Goal: Transaction & Acquisition: Purchase product/service

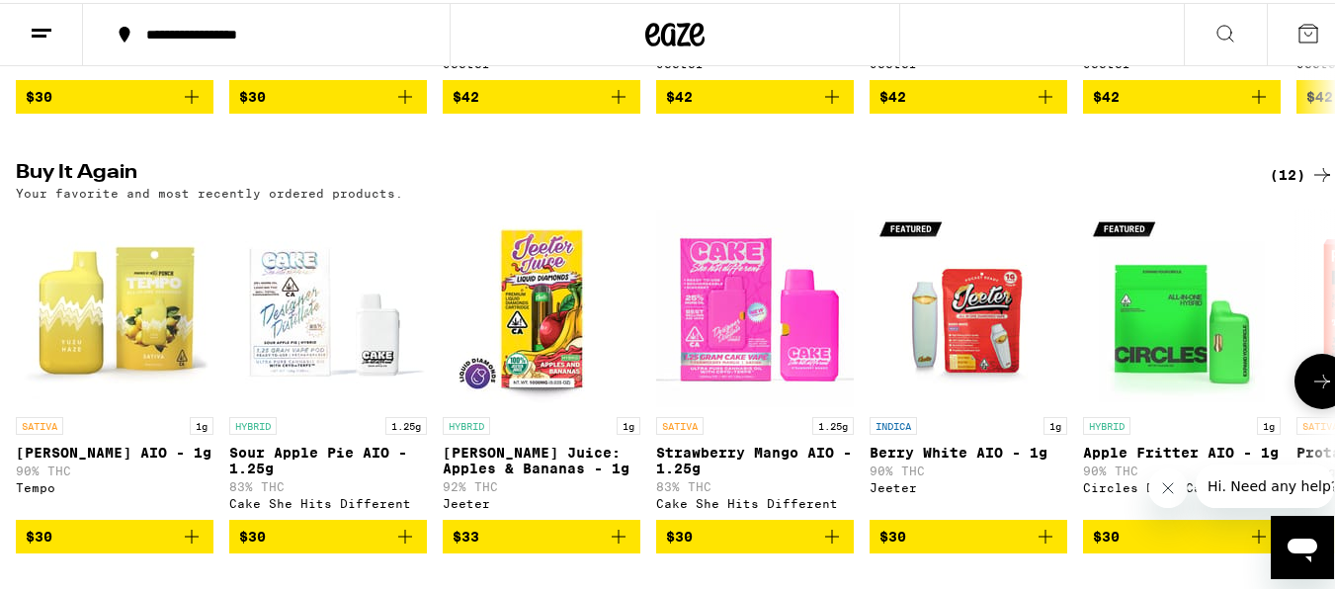
scroll to position [1581, 0]
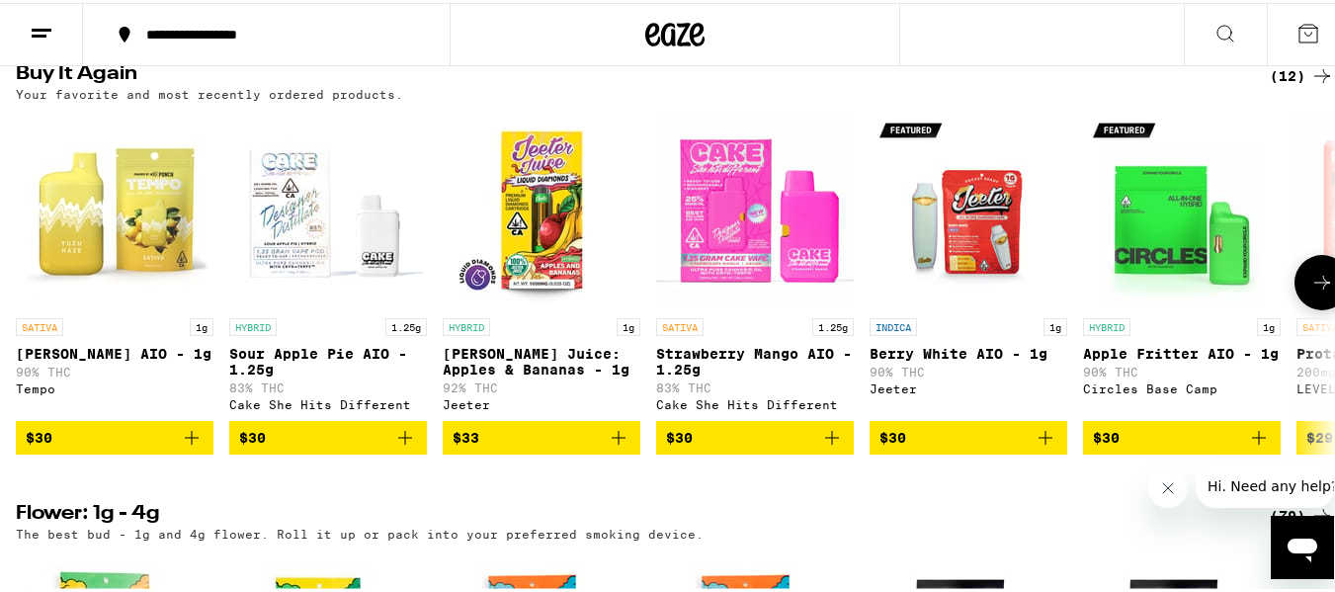
click at [1311, 292] on icon at bounding box center [1323, 280] width 24 height 24
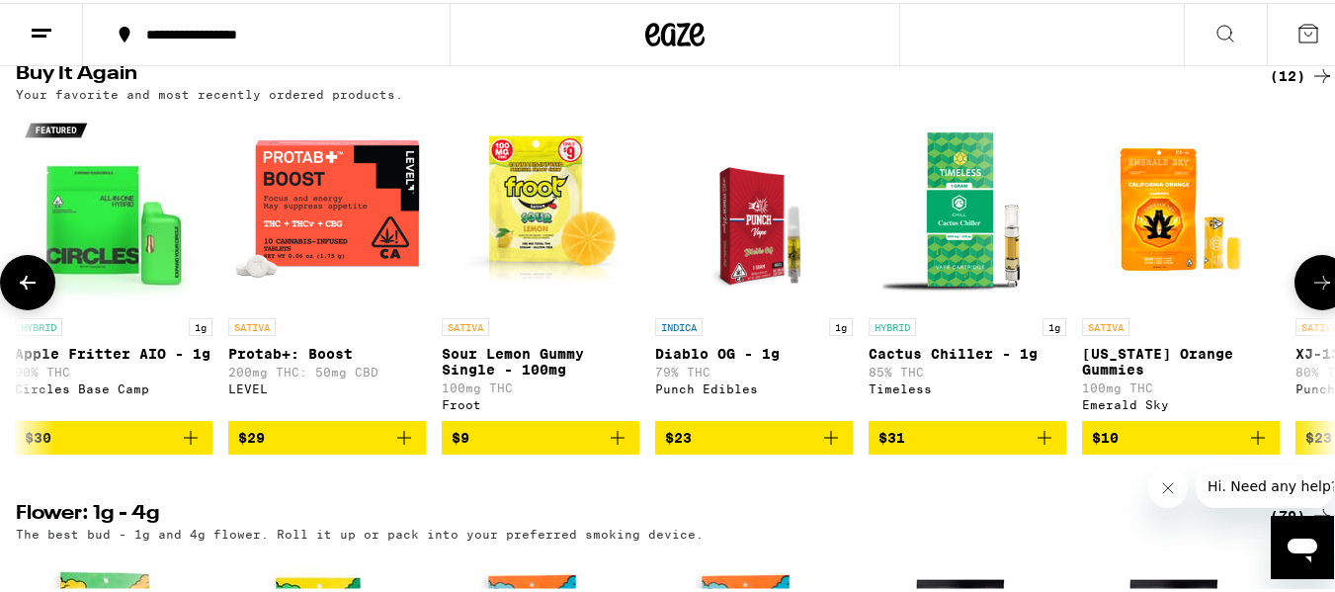
scroll to position [0, 1088]
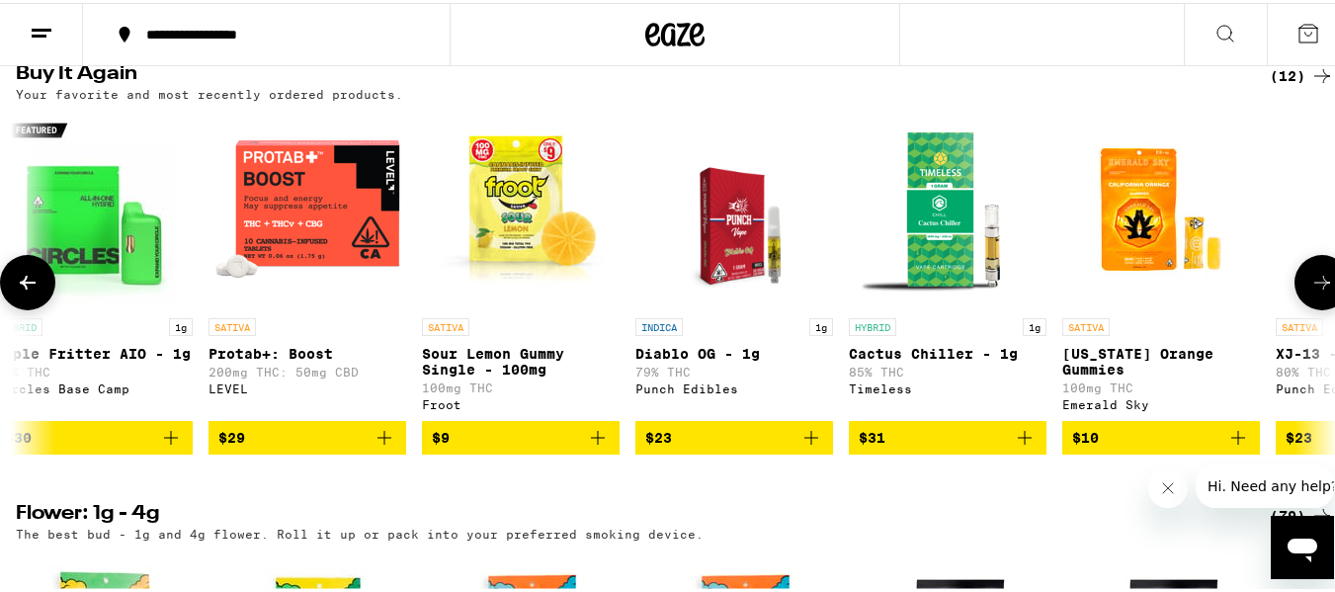
click at [1311, 292] on icon at bounding box center [1323, 280] width 24 height 24
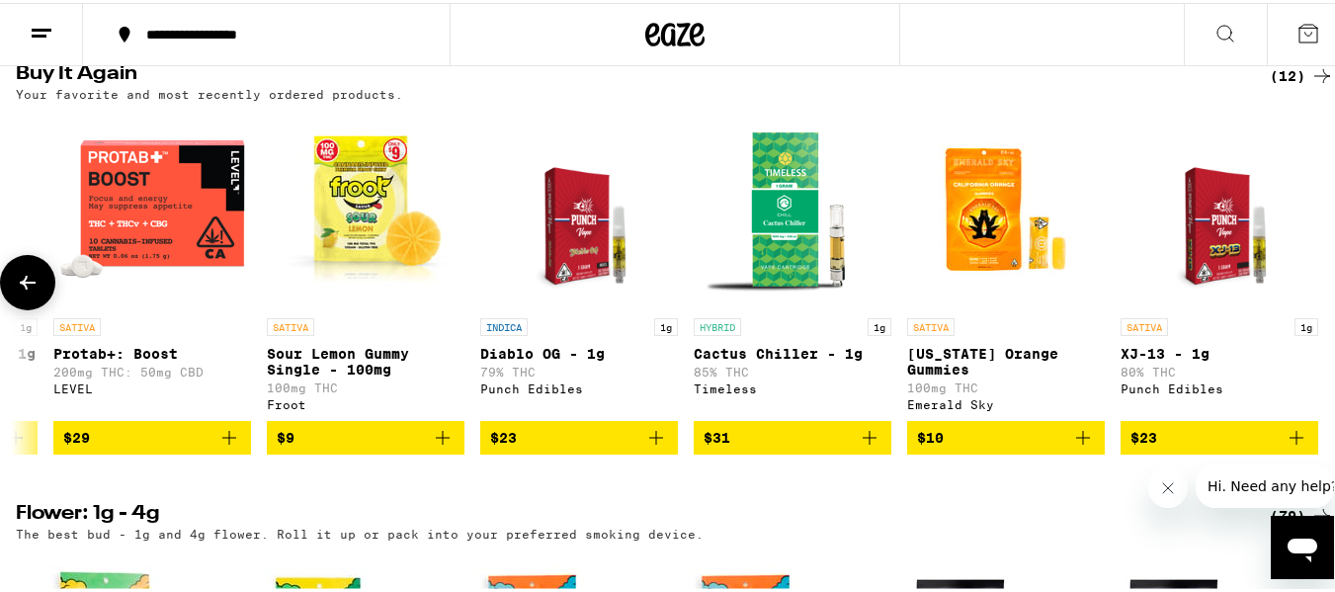
click at [17, 292] on icon at bounding box center [28, 280] width 24 height 24
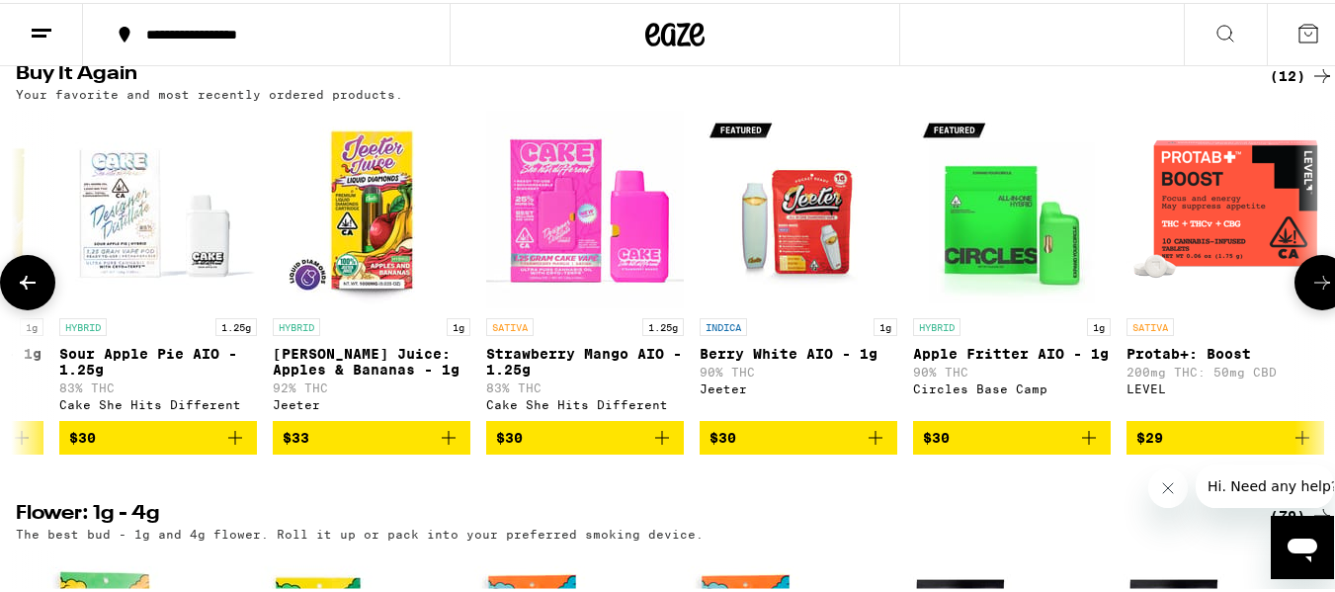
click at [17, 292] on icon at bounding box center [28, 280] width 24 height 24
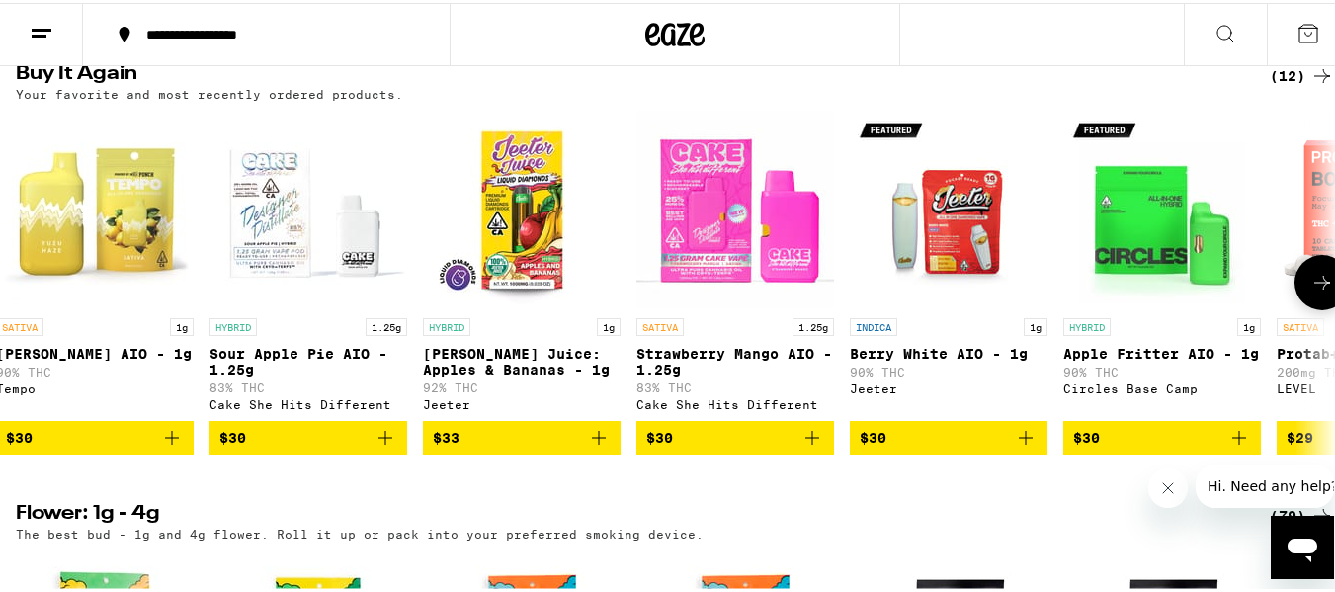
scroll to position [0, 0]
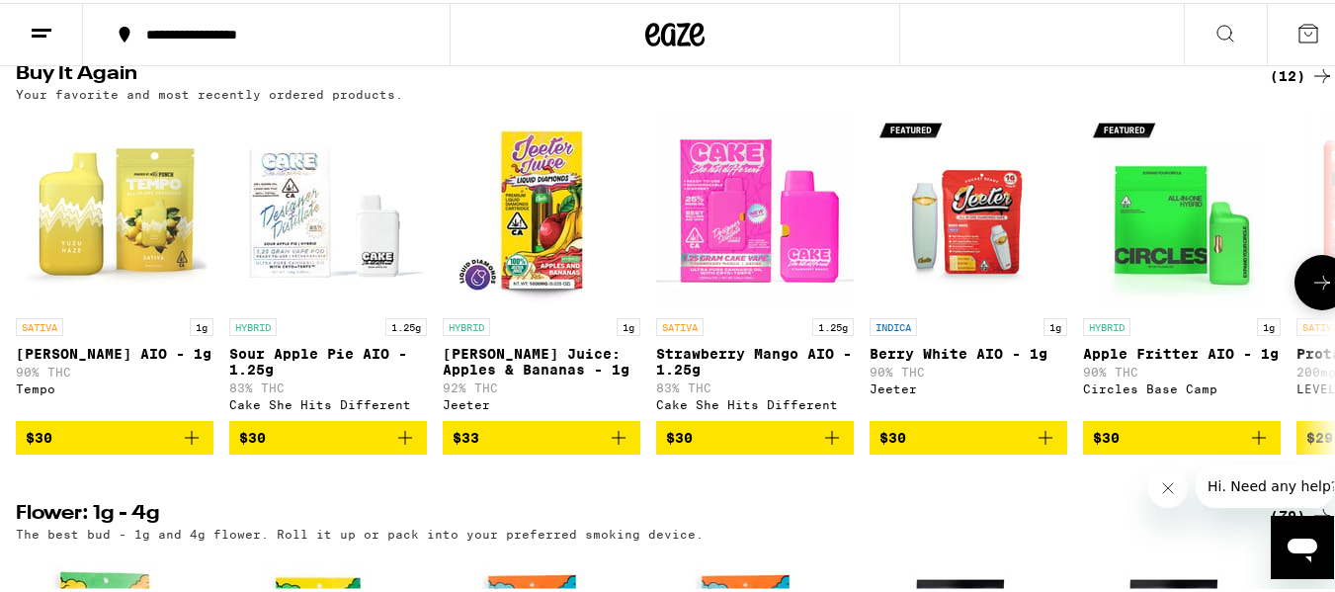
click at [190, 447] on icon "Add to bag" at bounding box center [192, 435] width 24 height 24
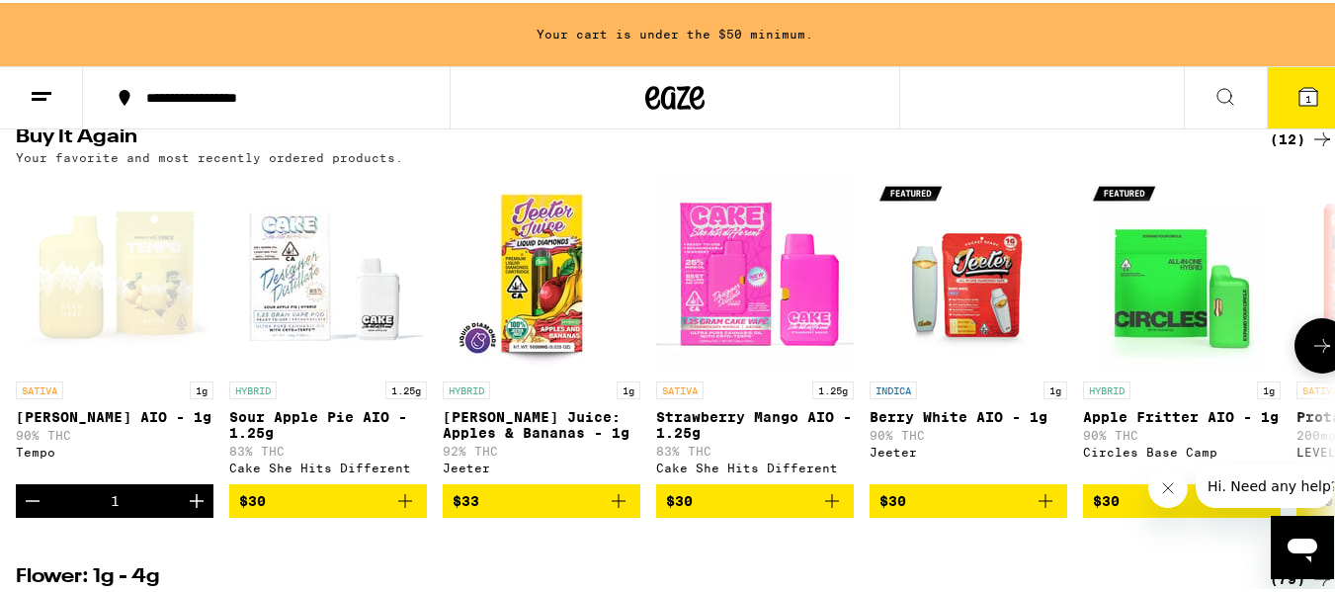
scroll to position [1645, 0]
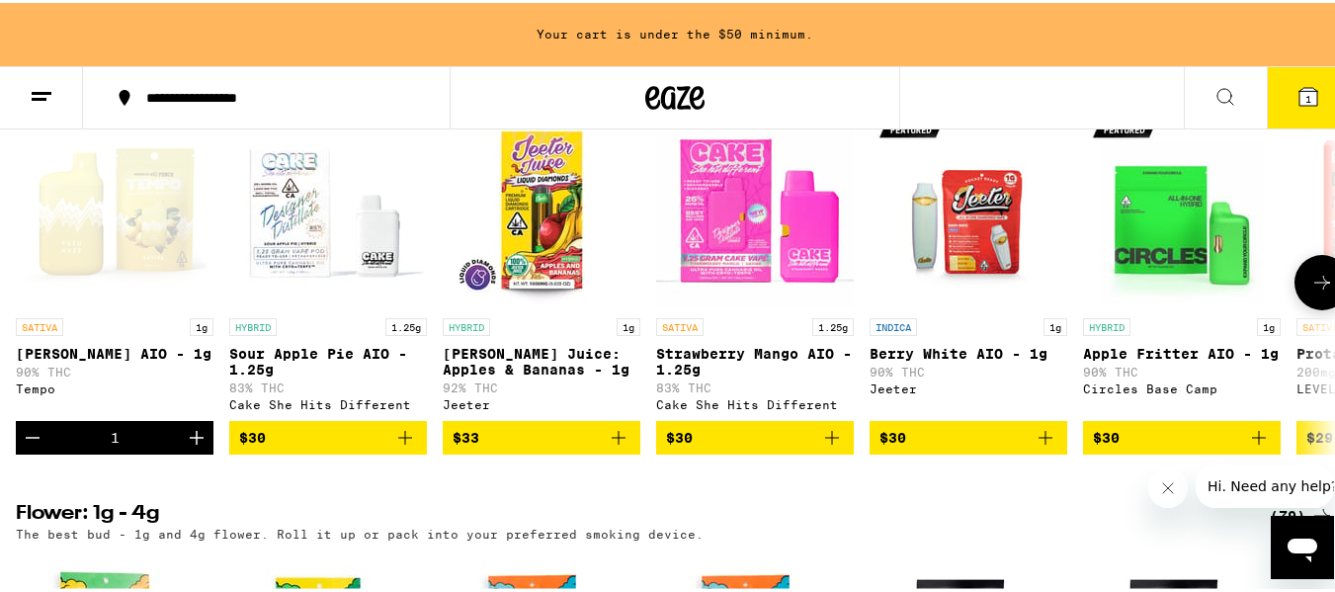
click at [398, 447] on icon "Add to bag" at bounding box center [405, 435] width 24 height 24
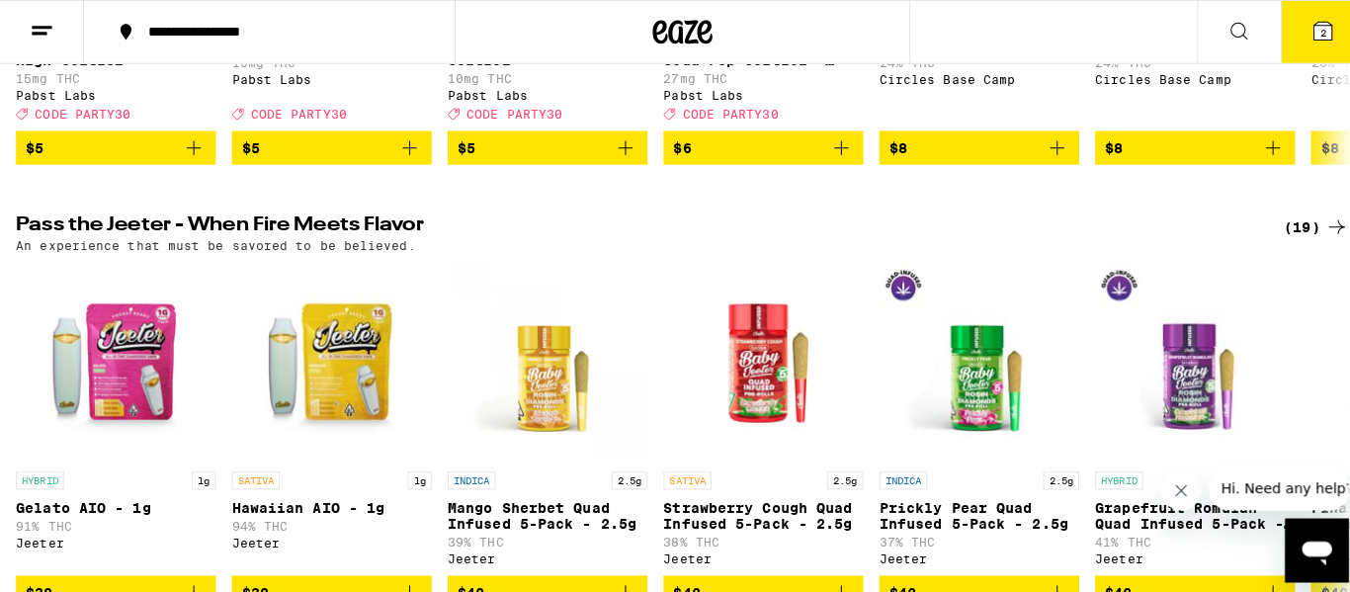
scroll to position [988, 0]
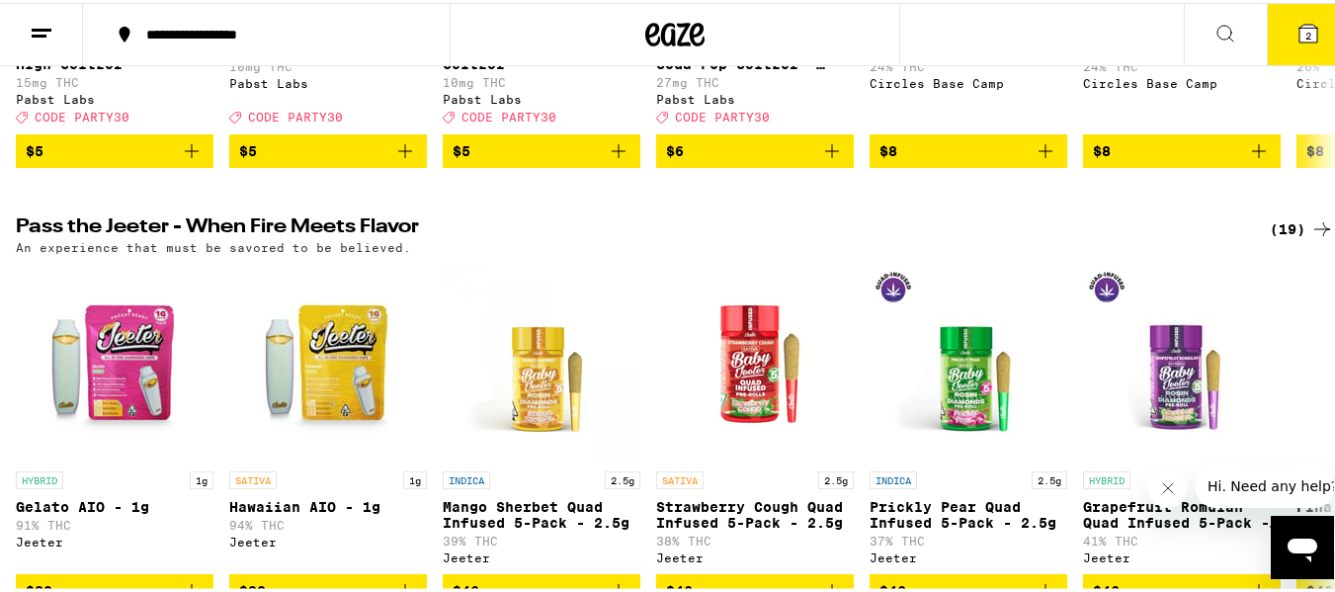
click at [1300, 26] on icon at bounding box center [1309, 31] width 18 height 18
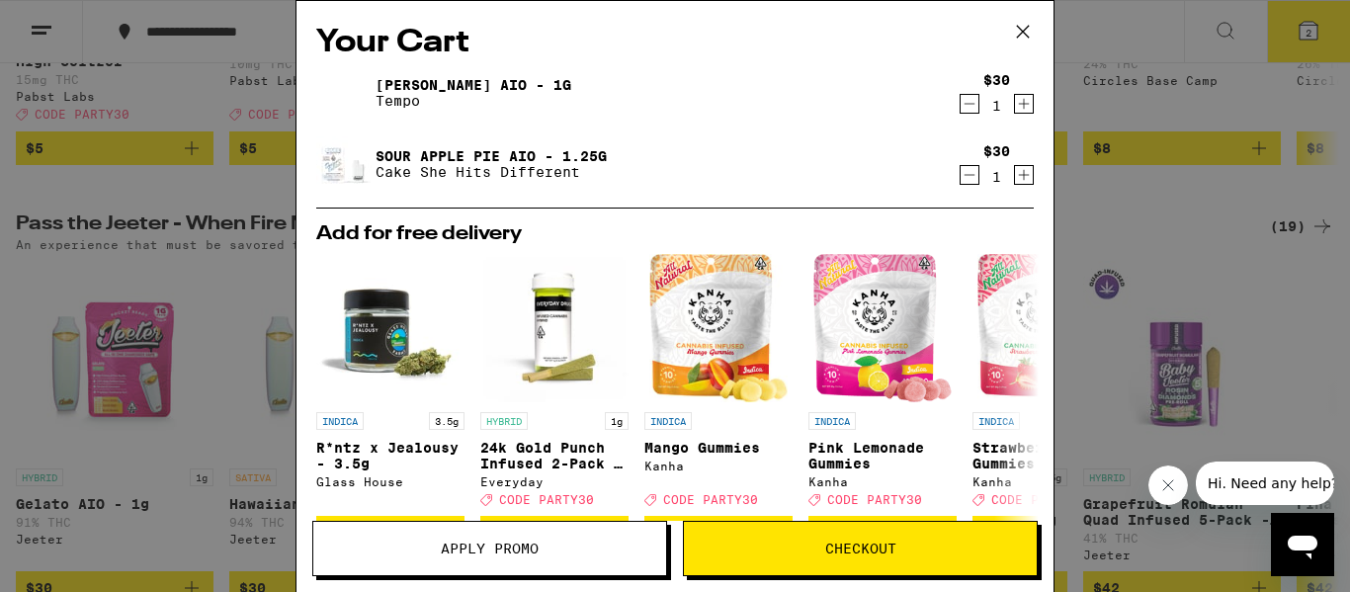
scroll to position [297, 0]
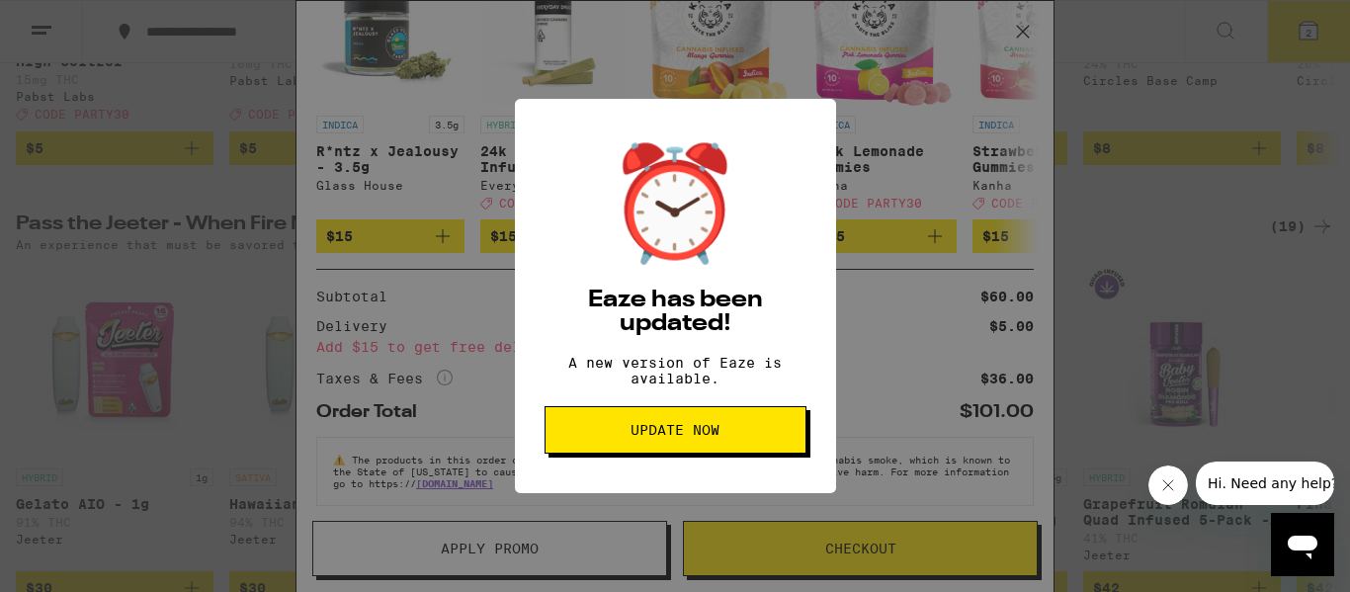
click at [633, 422] on button "Update Now" at bounding box center [676, 429] width 262 height 47
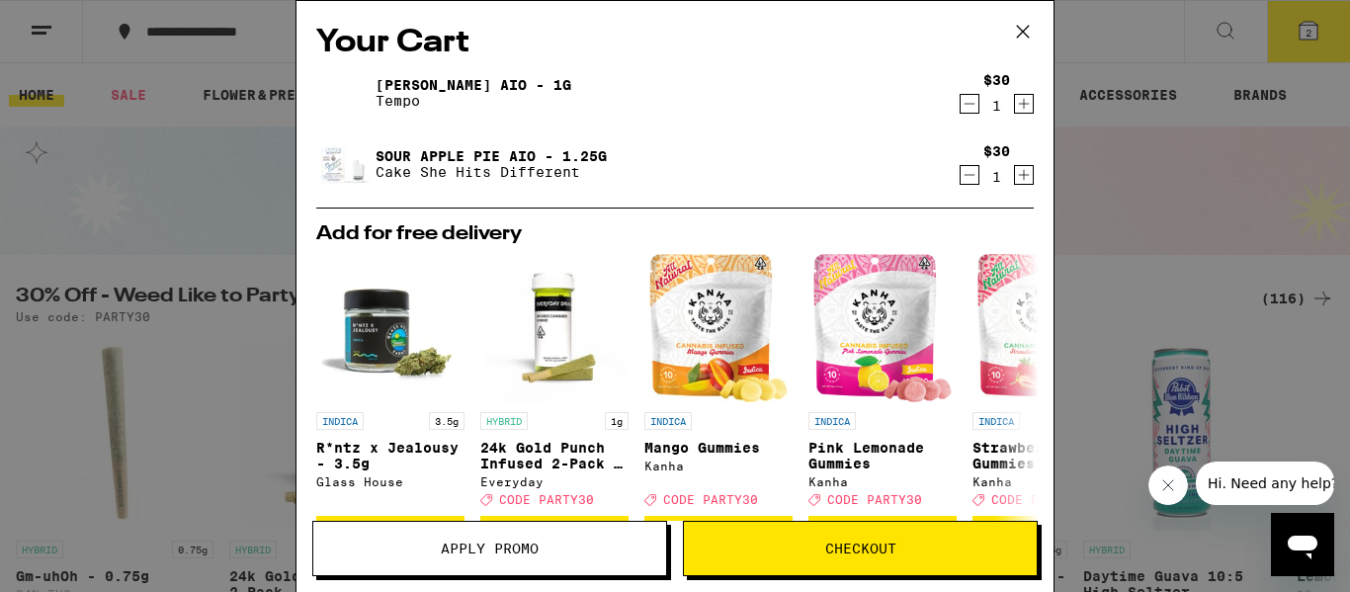
click at [142, 168] on div "Your Cart Yuzu Haze AIO - 1g Tempo $30 1 Sour Apple Pie AIO - 1.25g Cake She Hi…" at bounding box center [675, 296] width 1350 height 592
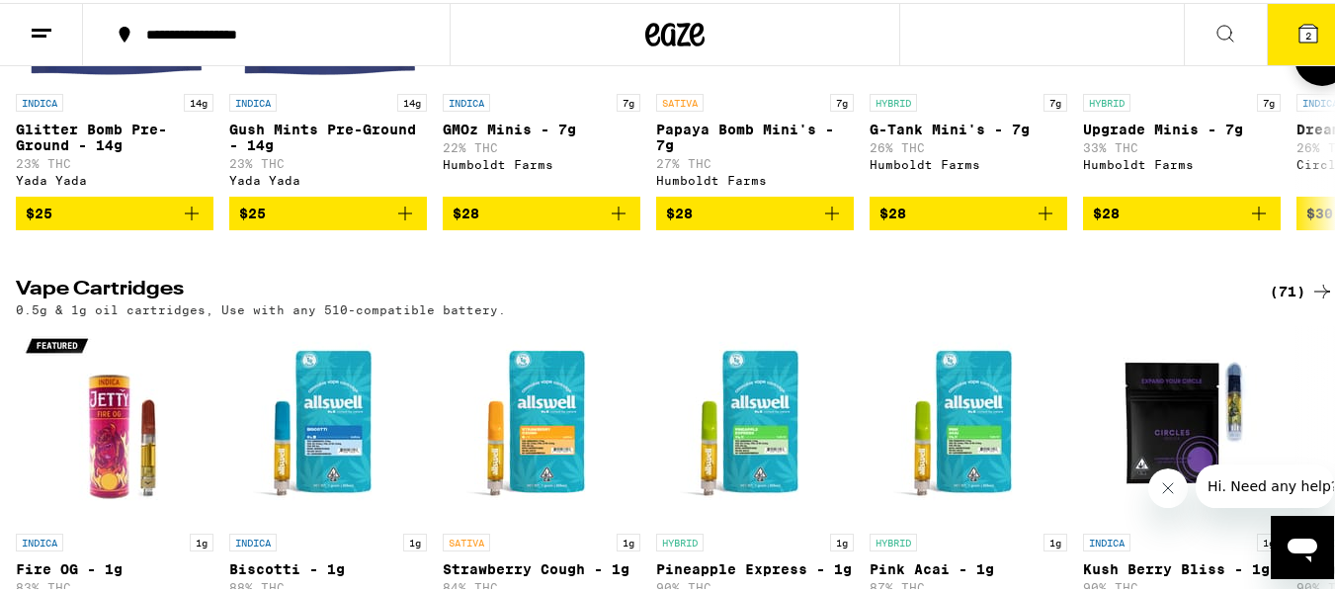
scroll to position [2866, 0]
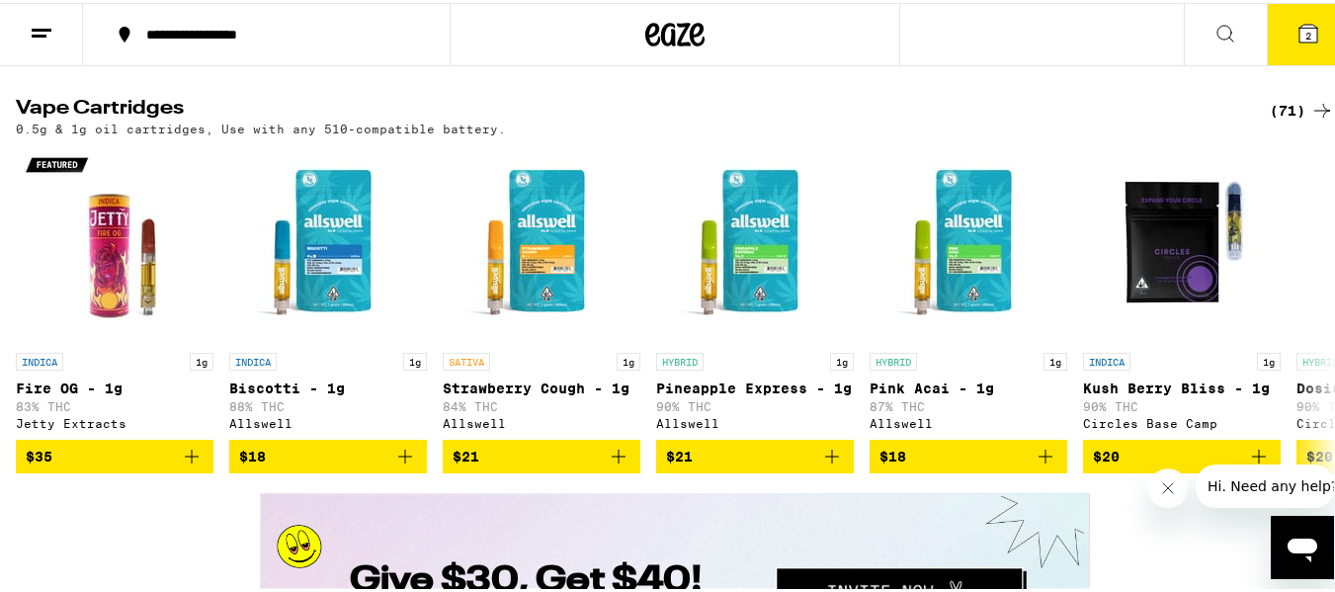
click at [1254, 132] on div "0.5g & 1g oil cartridges, Use with any 510-compatible battery." at bounding box center [675, 126] width 1319 height 13
click at [1270, 120] on div "(71)" at bounding box center [1302, 108] width 64 height 24
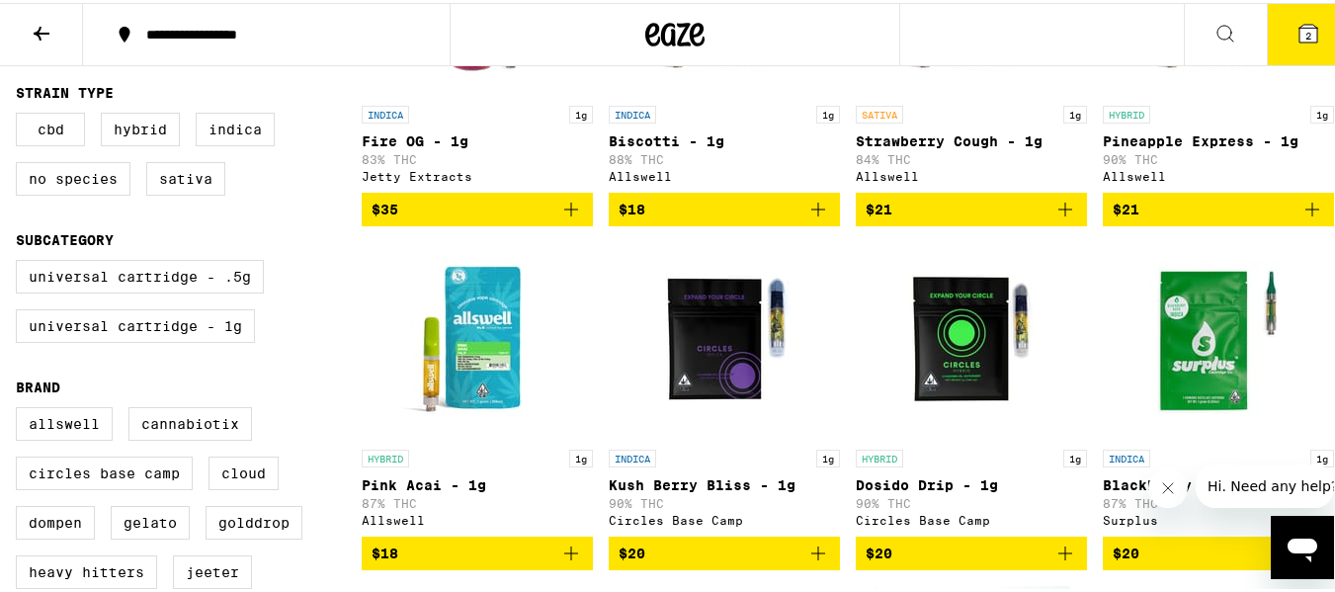
scroll to position [94, 0]
